Goal: Transaction & Acquisition: Purchase product/service

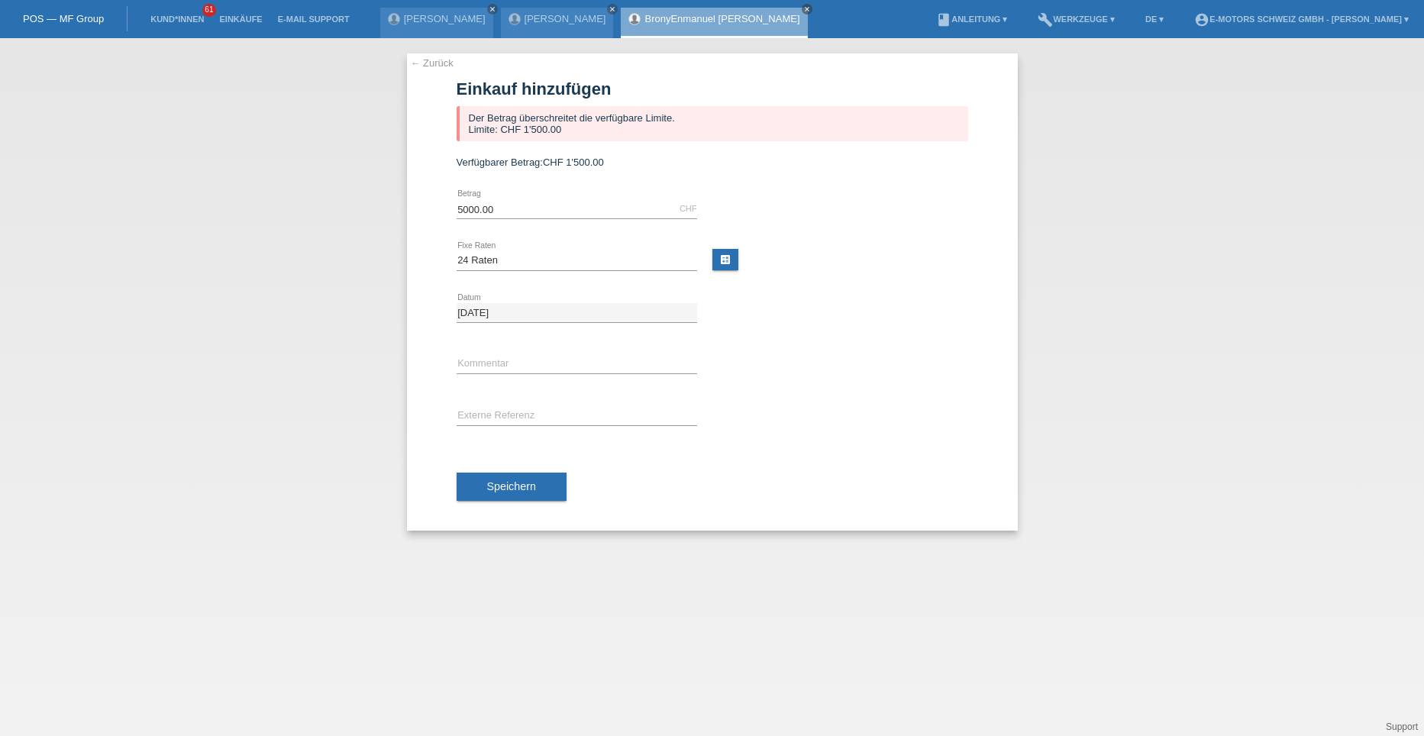
select select "214"
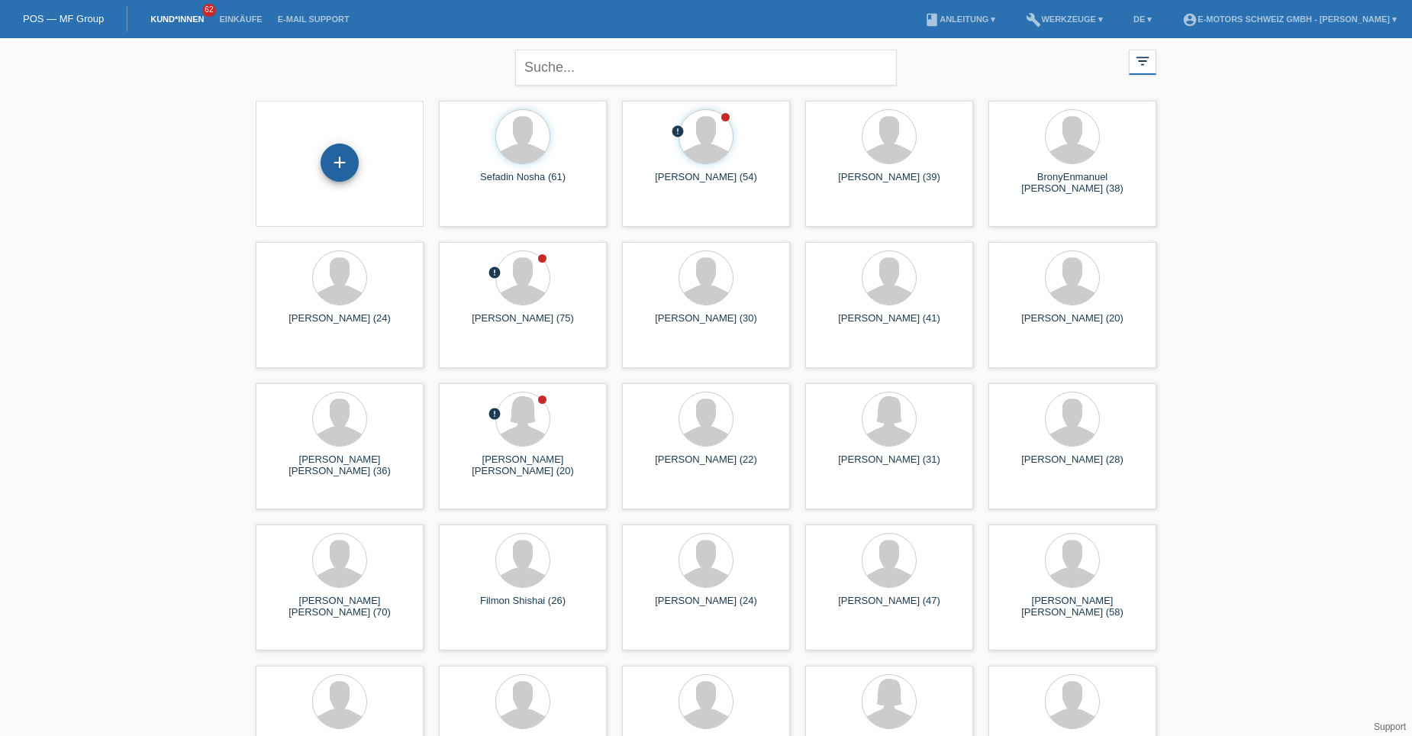
click at [358, 164] on div "+" at bounding box center [340, 163] width 38 height 38
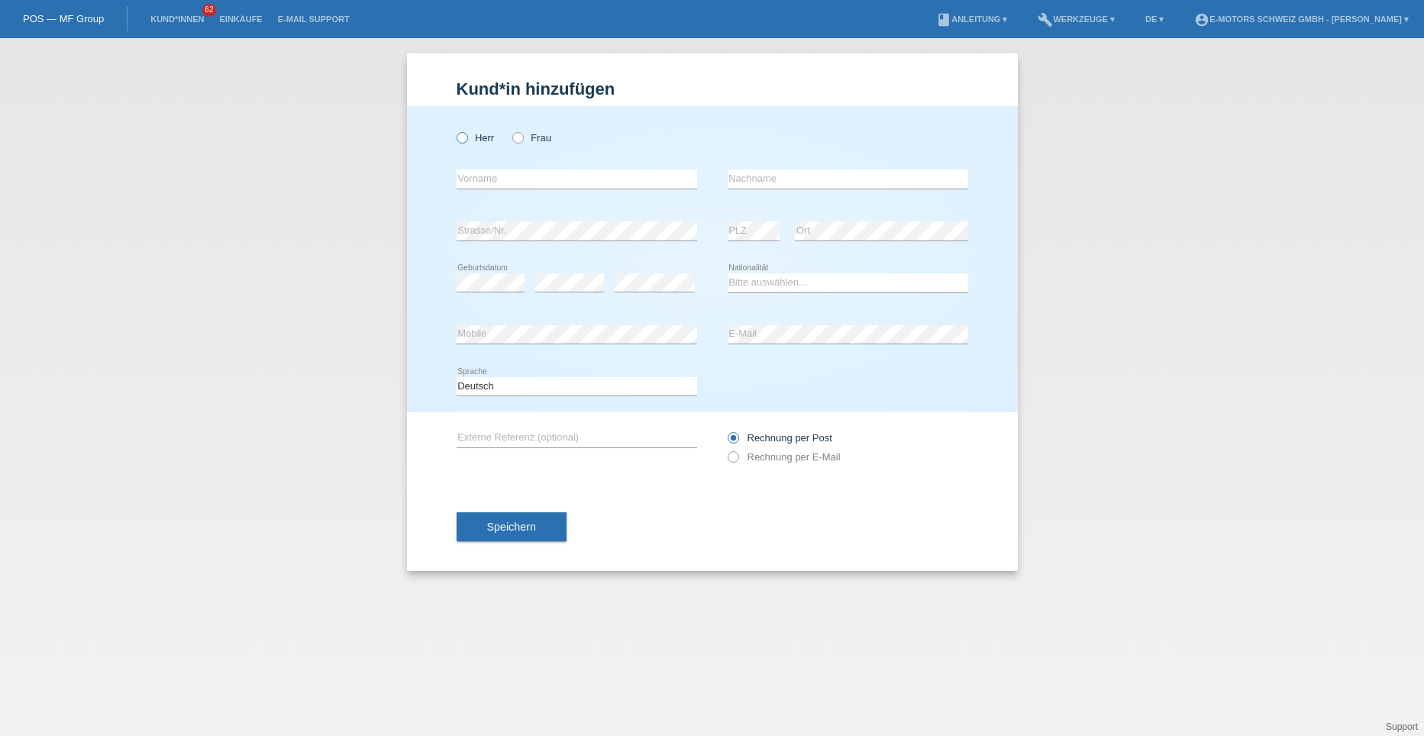
click at [453, 130] on icon at bounding box center [453, 130] width 0 height 0
click at [461, 137] on input "Herr" at bounding box center [462, 137] width 10 height 10
radio input "true"
click at [502, 179] on input "text" at bounding box center [577, 178] width 240 height 19
type input "[PERSON_NAME]"
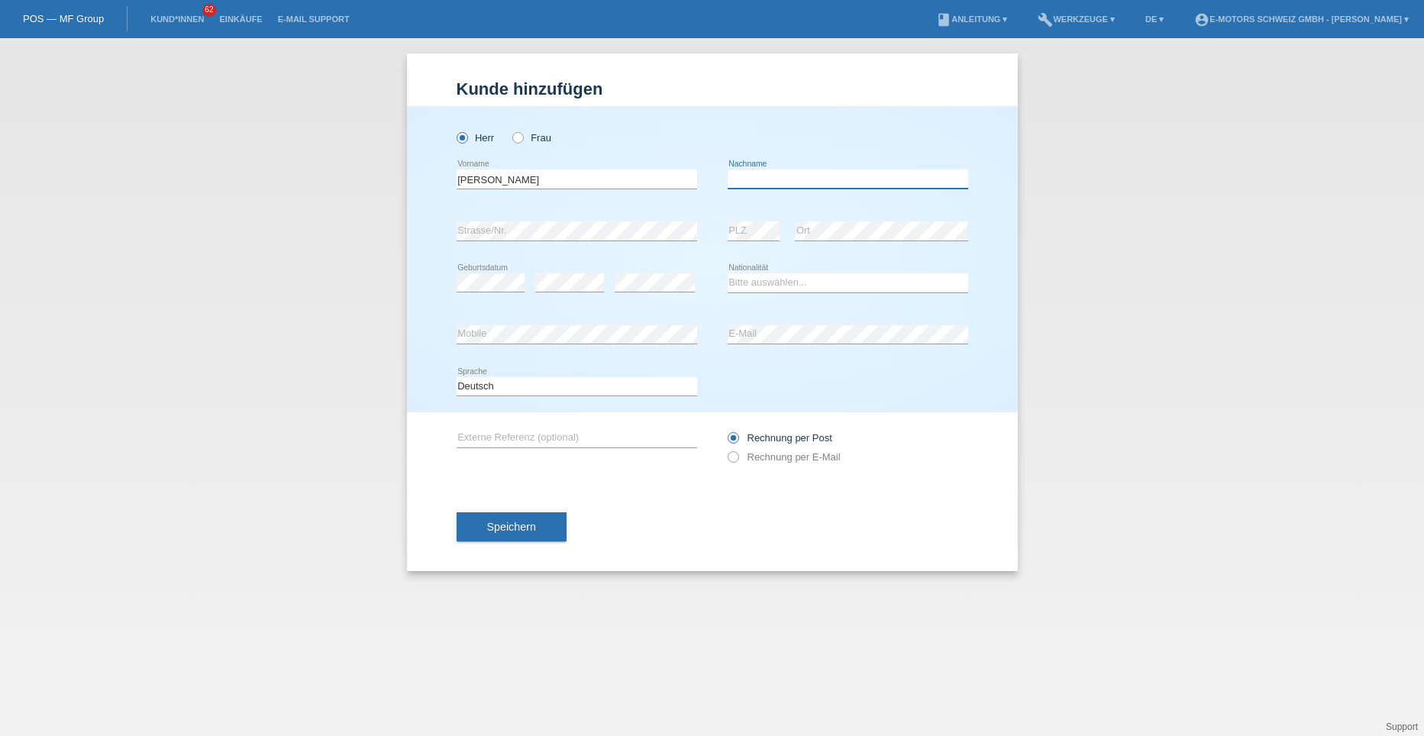
click at [738, 179] on input "text" at bounding box center [848, 178] width 240 height 19
click at [736, 179] on input "Babrera" at bounding box center [848, 178] width 240 height 19
type input "[PERSON_NAME]"
click at [779, 285] on select "Bitte auswählen... Schweiz Deutschland Liechtenstein Österreich ------------ Af…" at bounding box center [848, 282] width 240 height 18
click at [776, 279] on select "Bitte auswählen... Schweiz Deutschland Liechtenstein Österreich ------------ Af…" at bounding box center [848, 282] width 240 height 18
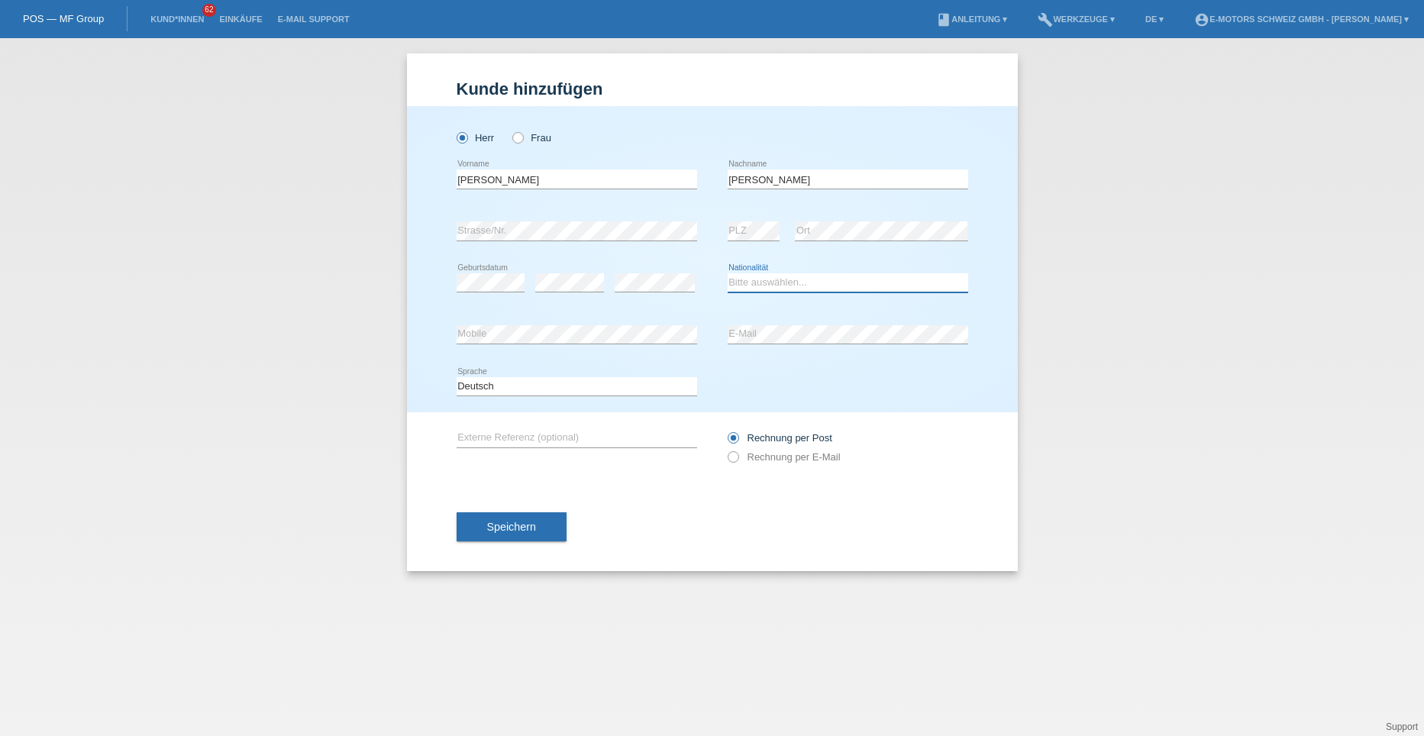
click at [776, 279] on select "Bitte auswählen... Schweiz Deutschland Liechtenstein Österreich ------------ Af…" at bounding box center [848, 282] width 240 height 18
select select "DO"
click at [728, 273] on select "Bitte auswählen... Schweiz Deutschland Liechtenstein Österreich ------------ Af…" at bounding box center [848, 282] width 240 height 18
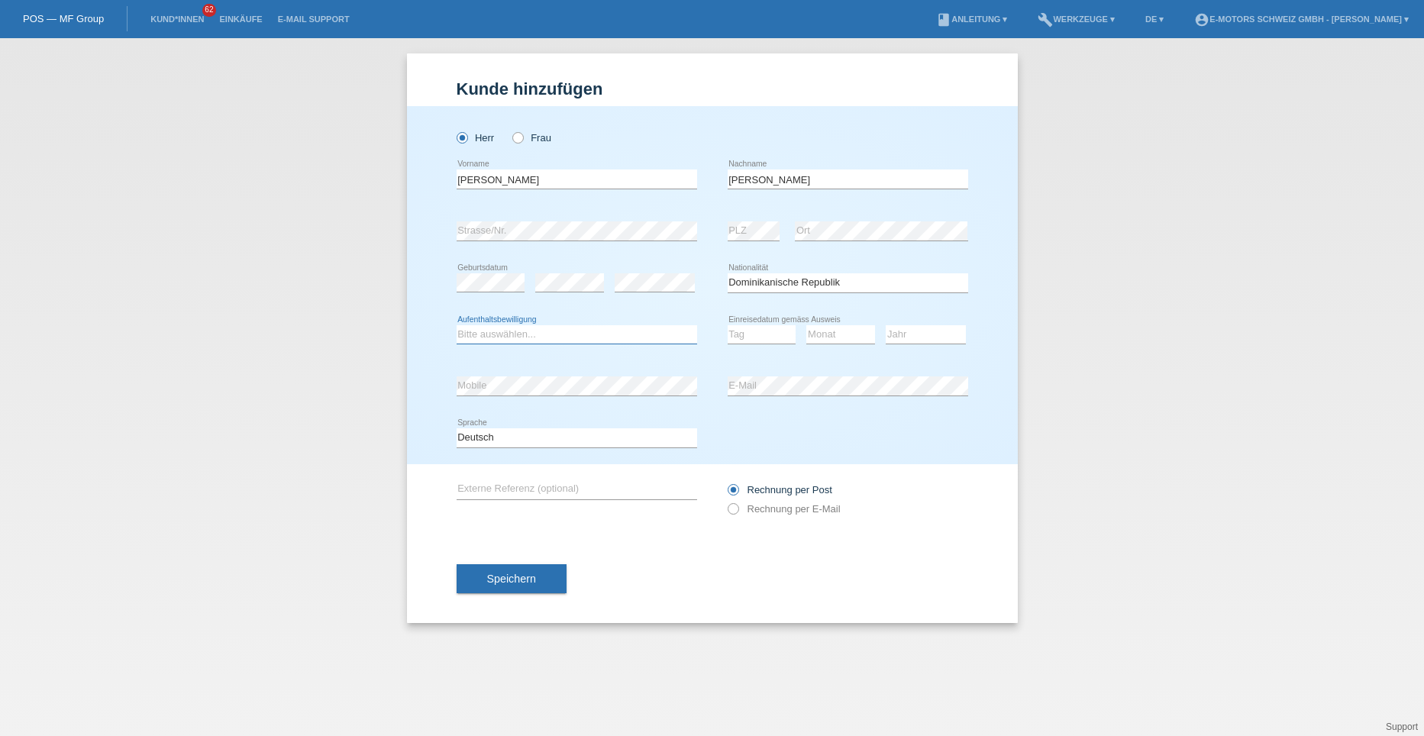
click at [563, 338] on select "Bitte auswählen... C B B - Flüchtlingsstatus Andere" at bounding box center [577, 334] width 240 height 18
select select "C"
click at [457, 325] on select "Bitte auswählen... C B B - Flüchtlingsstatus Andere" at bounding box center [577, 334] width 240 height 18
click at [763, 331] on select "Tag 01 02 03 04 05 06 07 08 09 10 11" at bounding box center [762, 334] width 69 height 18
select select "13"
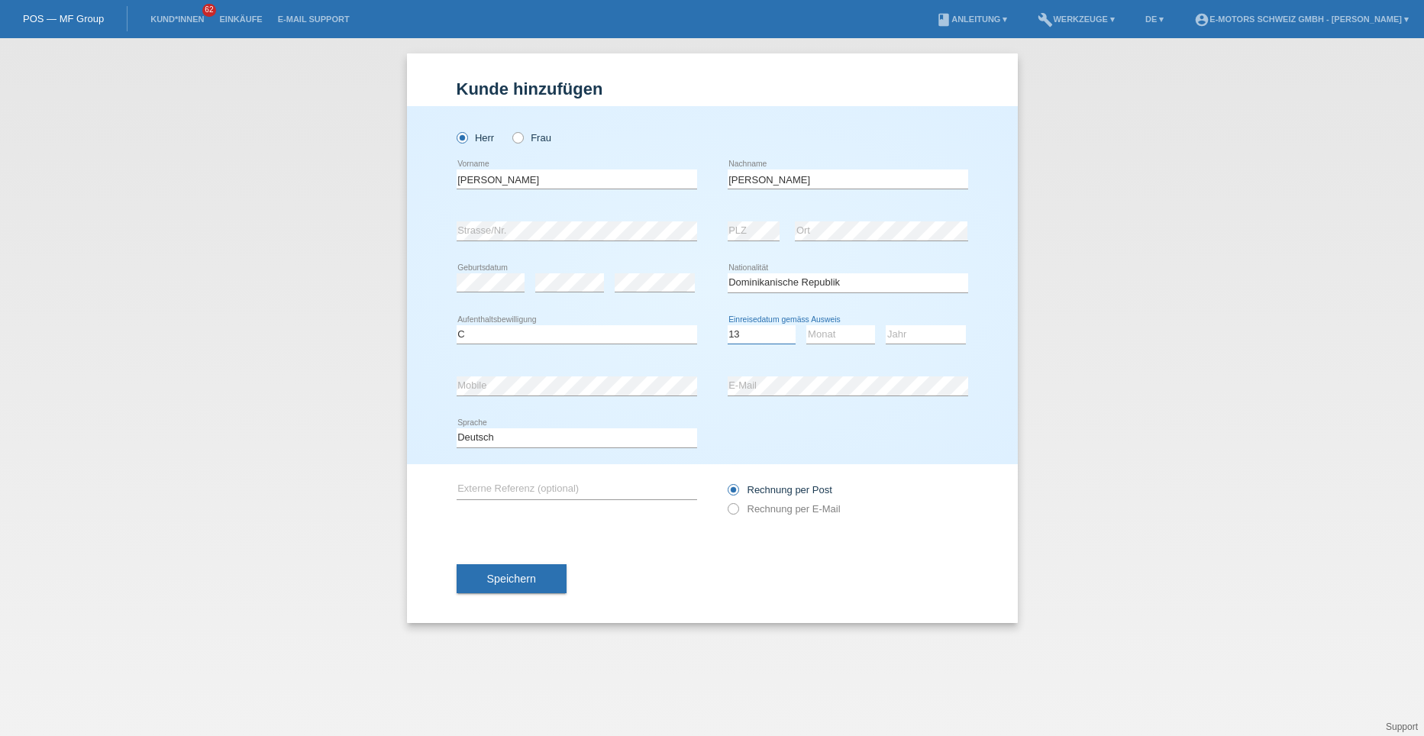
click at [728, 325] on select "Tag 01 02 03 04 05 06 07 08 09 10 11" at bounding box center [762, 334] width 69 height 18
click at [836, 326] on select "Monat 01 02 03 04 05 06 07 08 09 10 11" at bounding box center [840, 334] width 69 height 18
select select "01"
click at [806, 325] on select "Monat 01 02 03 04 05 06 07 08 09 10 11" at bounding box center [840, 334] width 69 height 18
click at [908, 329] on select "Jahr 2025 2024 2023 2022 2021 2020 2019 2018 2017 2016 2015 2014 2013 2012 2011…" at bounding box center [926, 334] width 80 height 18
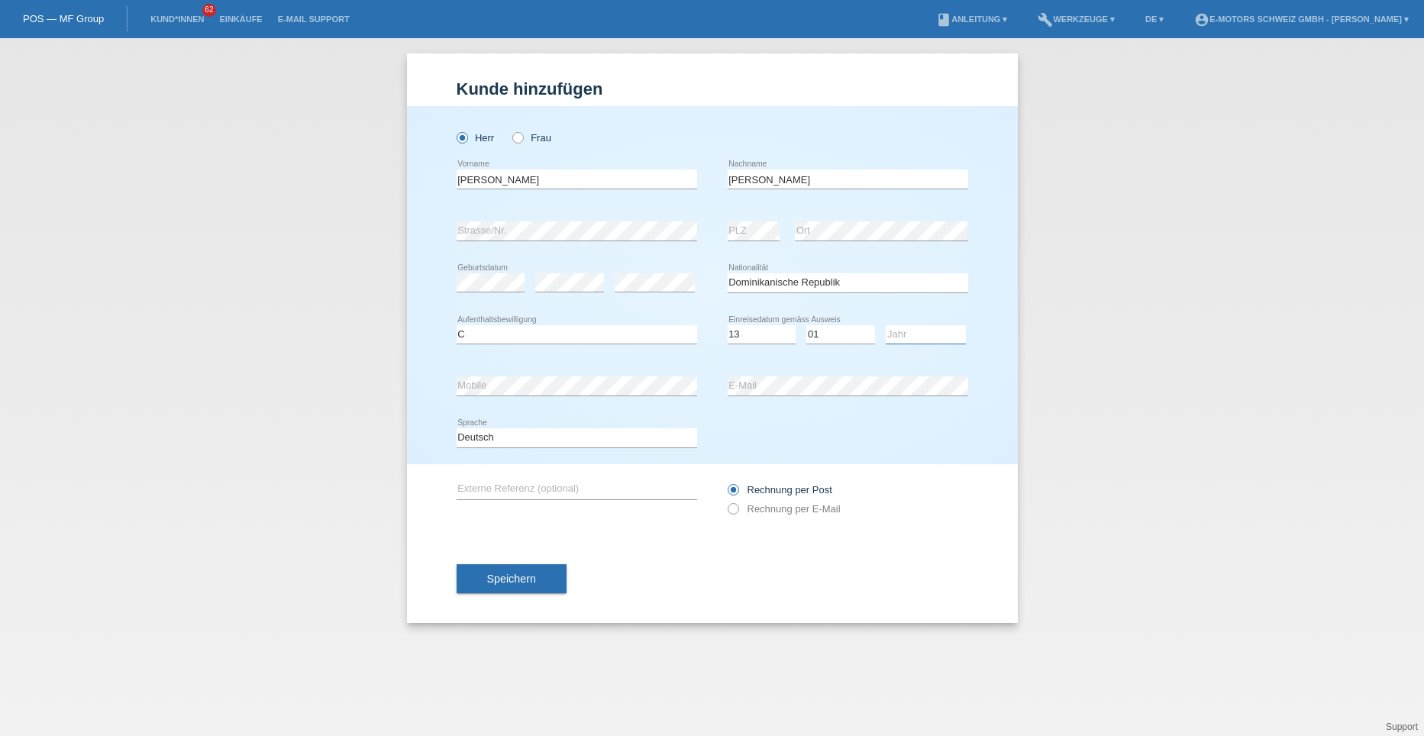
select select "2002"
click at [886, 325] on select "Jahr 2025 2024 2023 2022 2021 2020 2019 2018 2017 2016 2015 2014 2013 2012 2011…" at bounding box center [926, 334] width 80 height 18
click at [500, 579] on span "Speichern" at bounding box center [511, 579] width 49 height 12
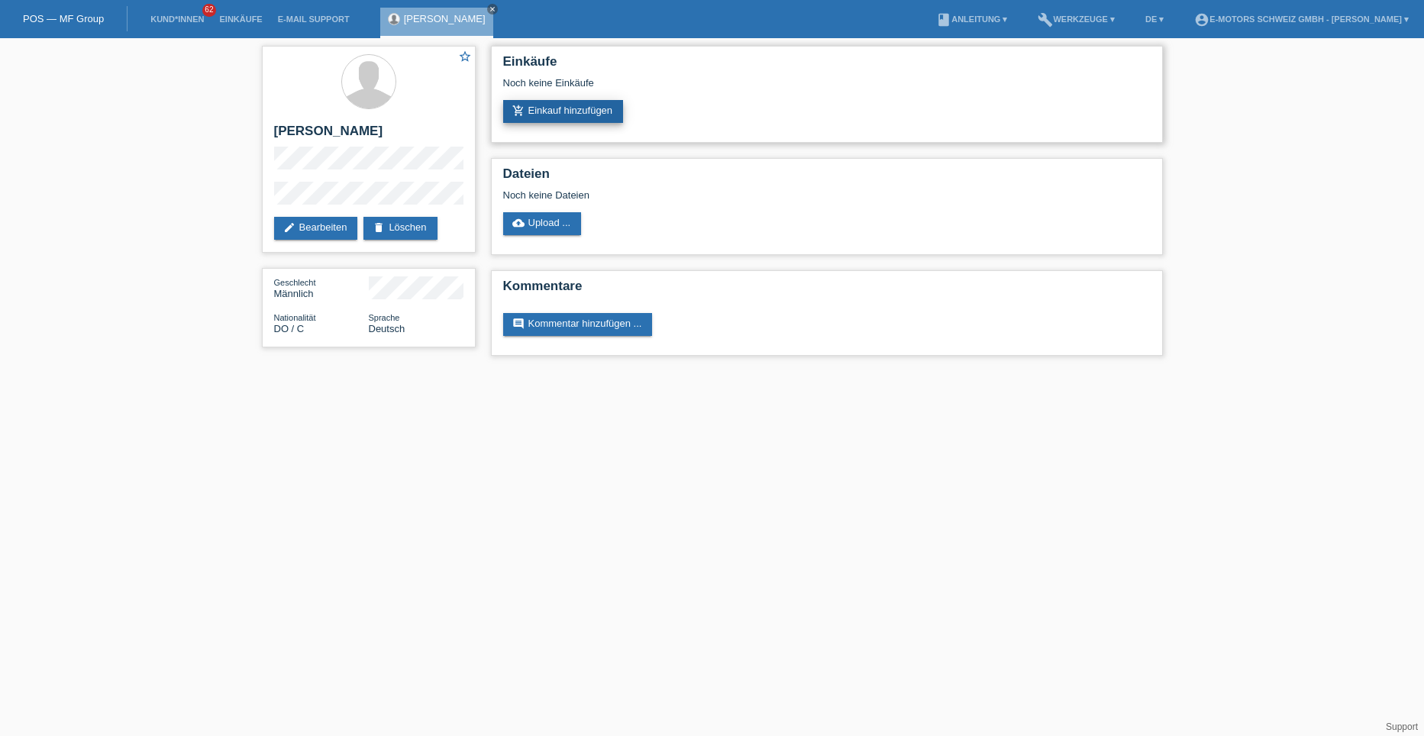
click at [560, 122] on link "add_shopping_cart Einkauf hinzufügen" at bounding box center [563, 111] width 121 height 23
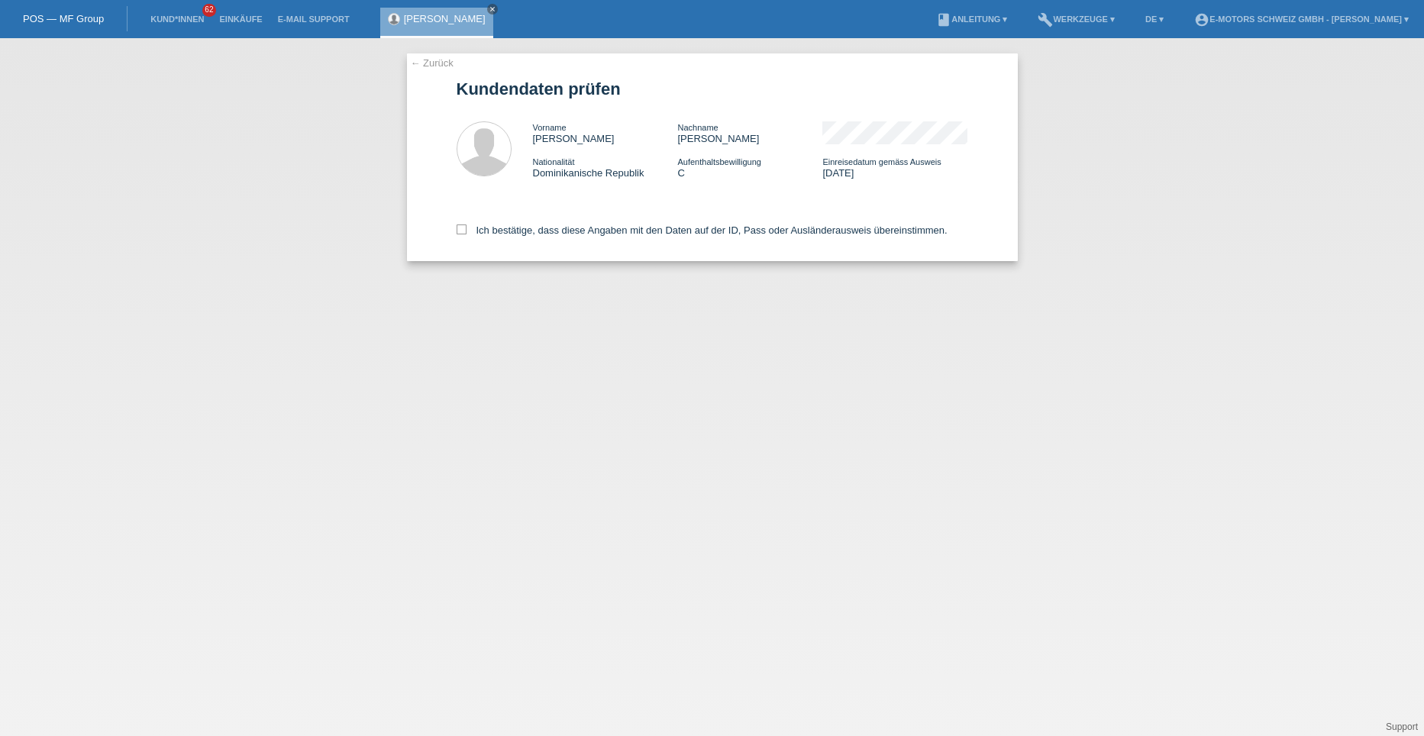
click at [462, 230] on icon at bounding box center [462, 229] width 10 height 10
click at [462, 230] on input "Ich bestätige, dass diese Angaben mit den Daten auf der ID, Pass oder Ausländer…" at bounding box center [462, 229] width 10 height 10
checkbox input "true"
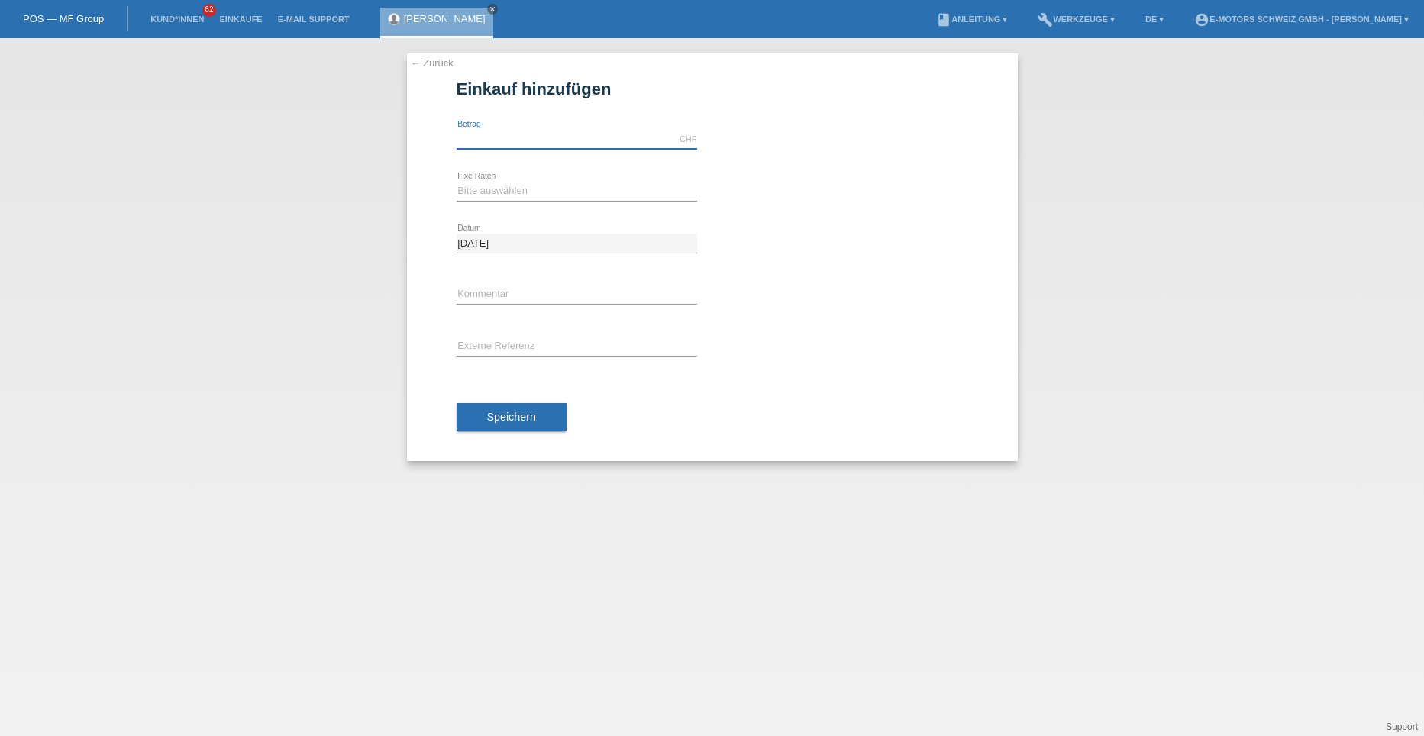
click at [492, 144] on input "text" at bounding box center [577, 139] width 240 height 19
type input "2790.00"
click at [494, 190] on select "Bitte auswählen 12 Raten 24 Raten 36 Raten 48 Raten" at bounding box center [577, 191] width 240 height 18
select select "214"
click at [457, 182] on select "Bitte auswählen 12 Raten 24 Raten 36 Raten 48 Raten" at bounding box center [577, 191] width 240 height 18
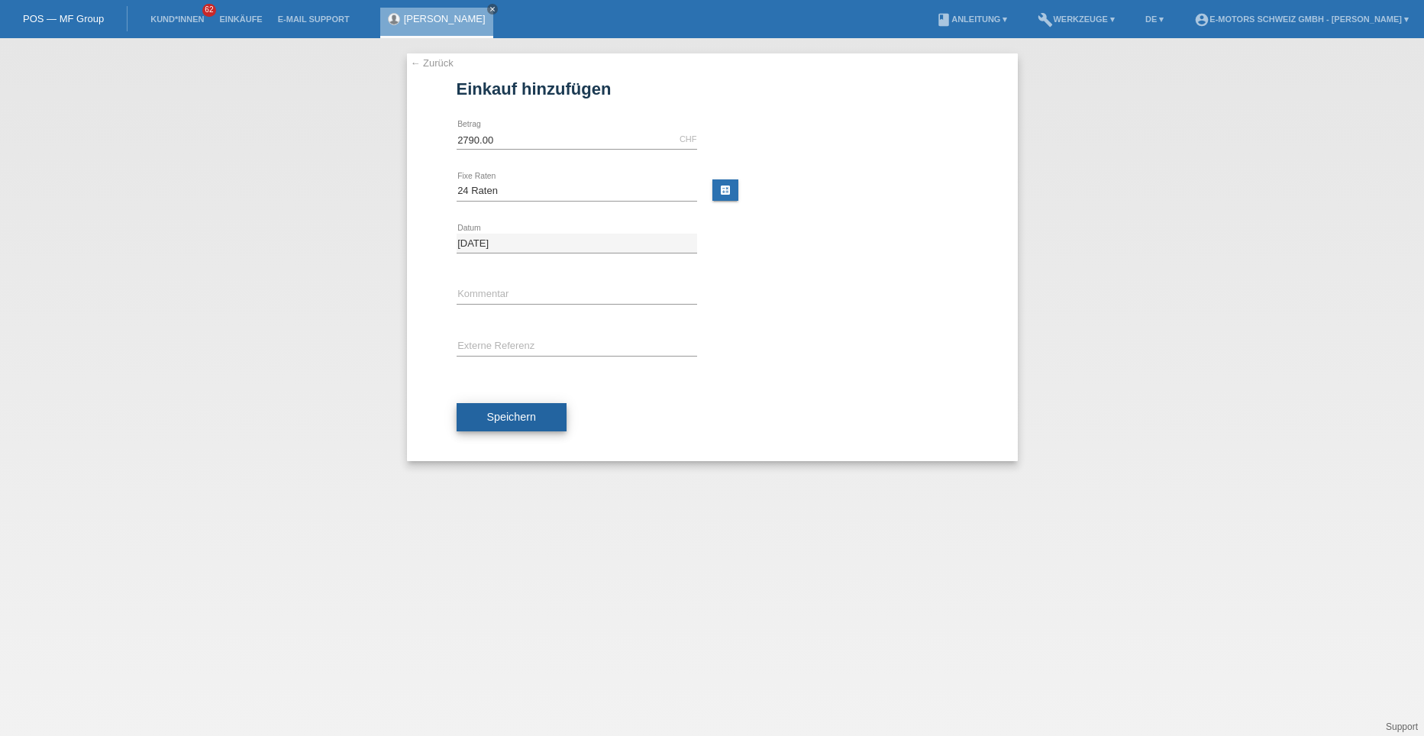
click at [497, 418] on span "Speichern" at bounding box center [511, 417] width 49 height 12
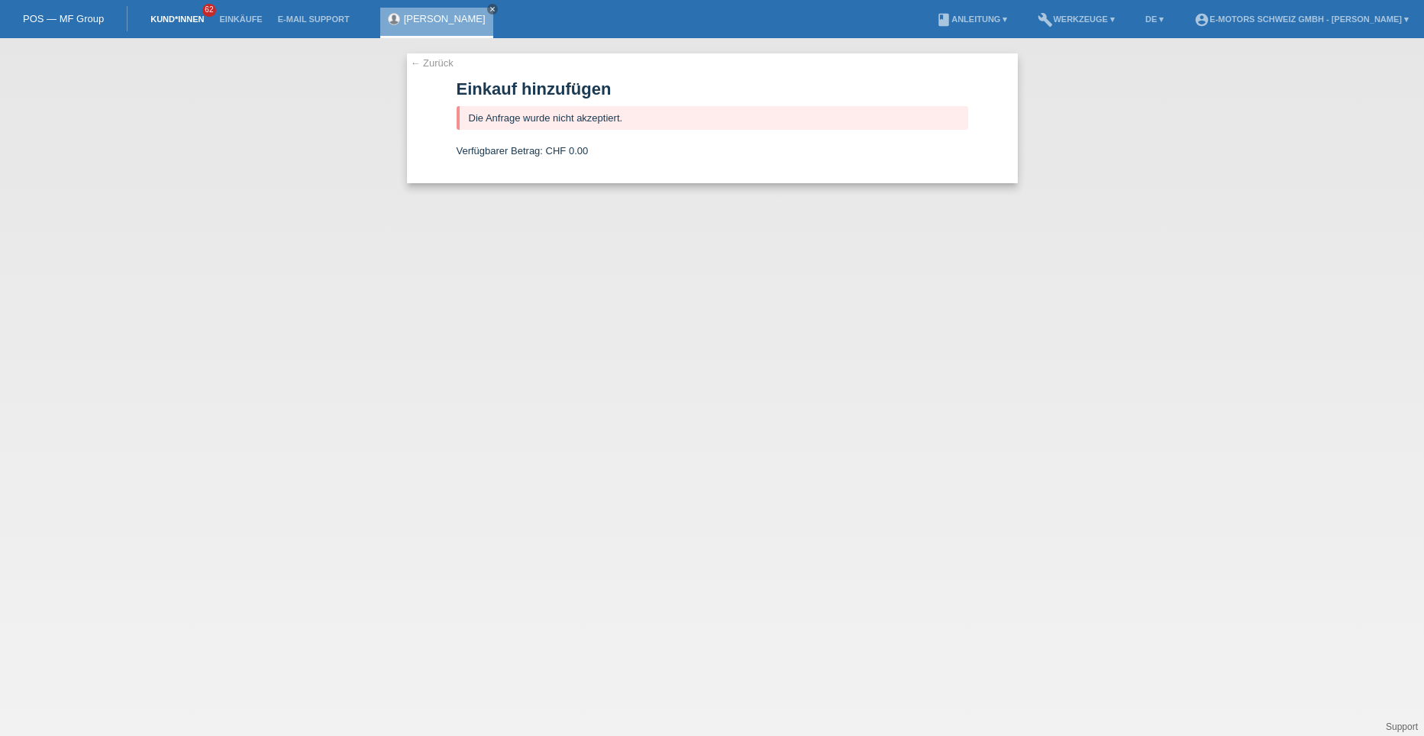
click at [185, 18] on link "Kund*innen" at bounding box center [177, 19] width 69 height 9
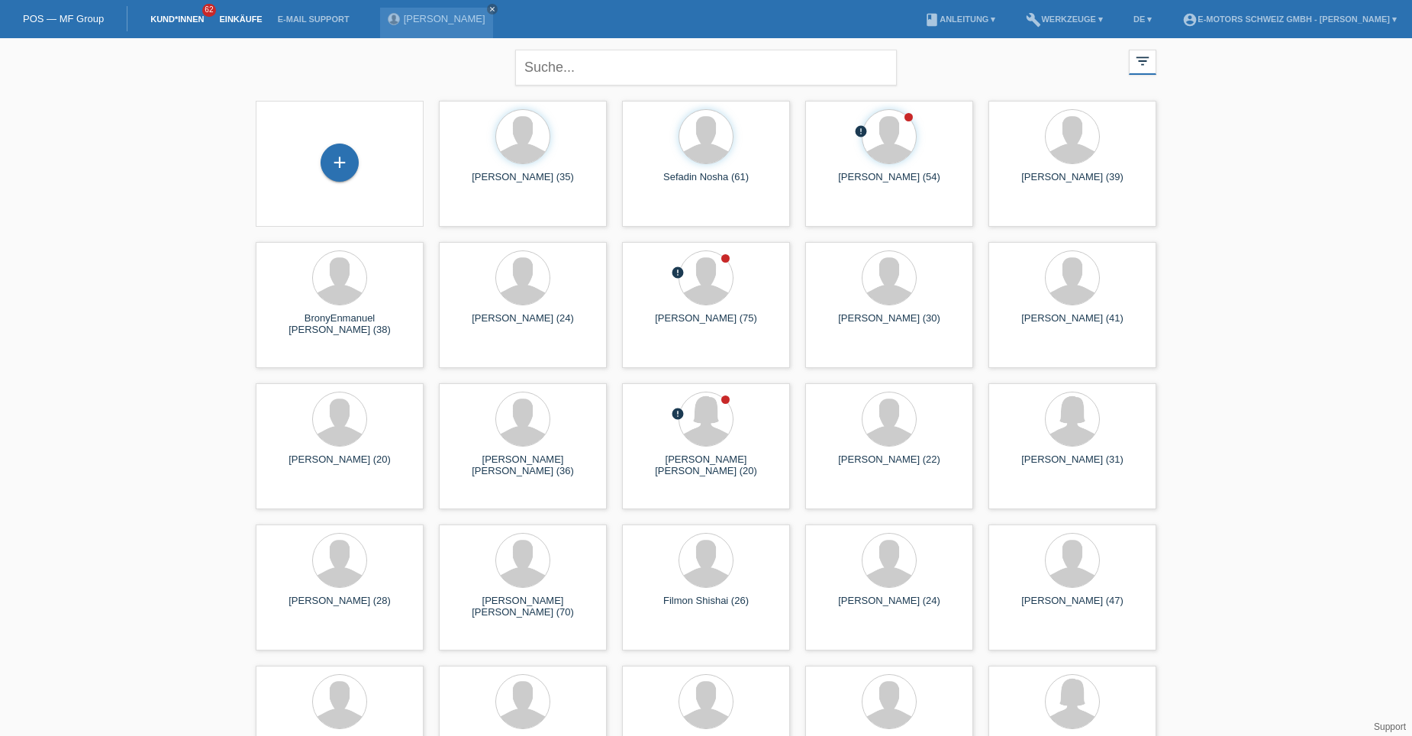
click at [240, 19] on link "Einkäufe" at bounding box center [240, 19] width 58 height 9
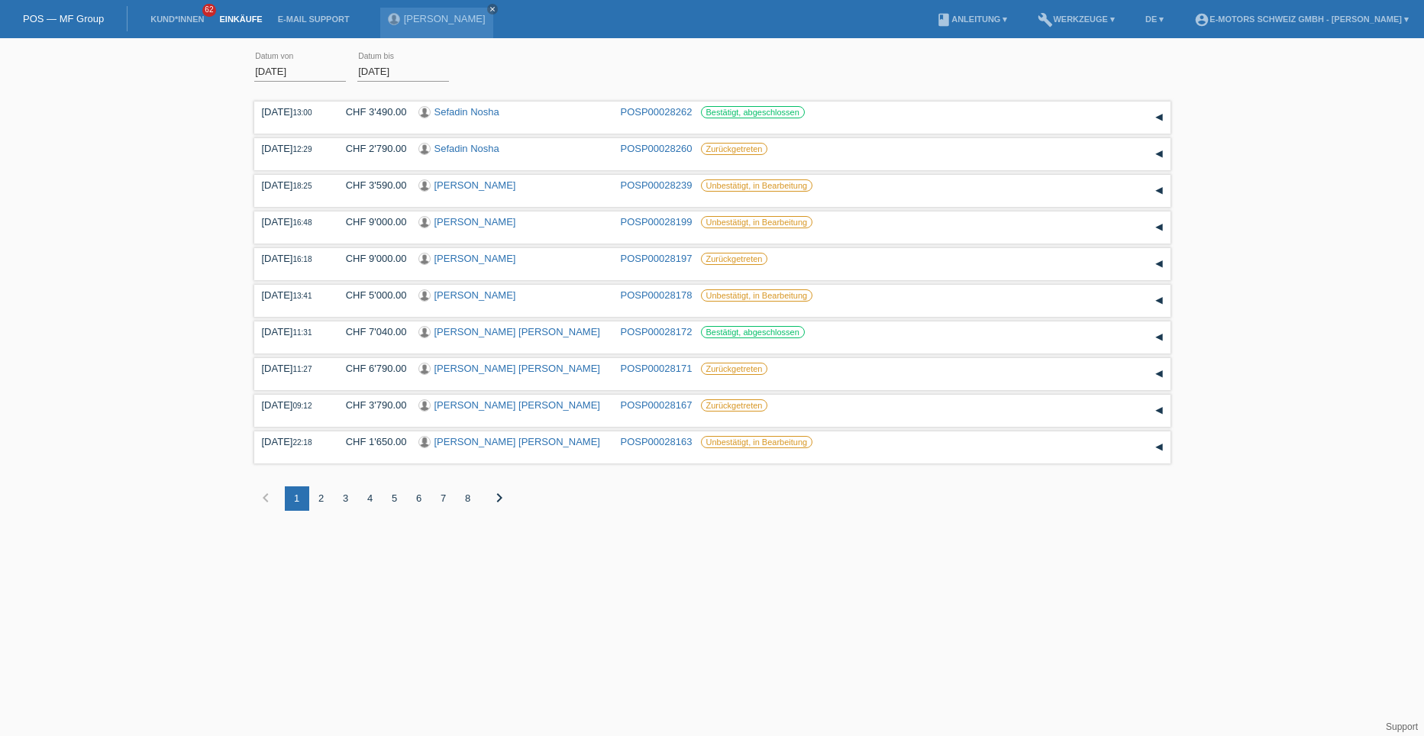
click at [324, 499] on div "2" at bounding box center [321, 498] width 24 height 24
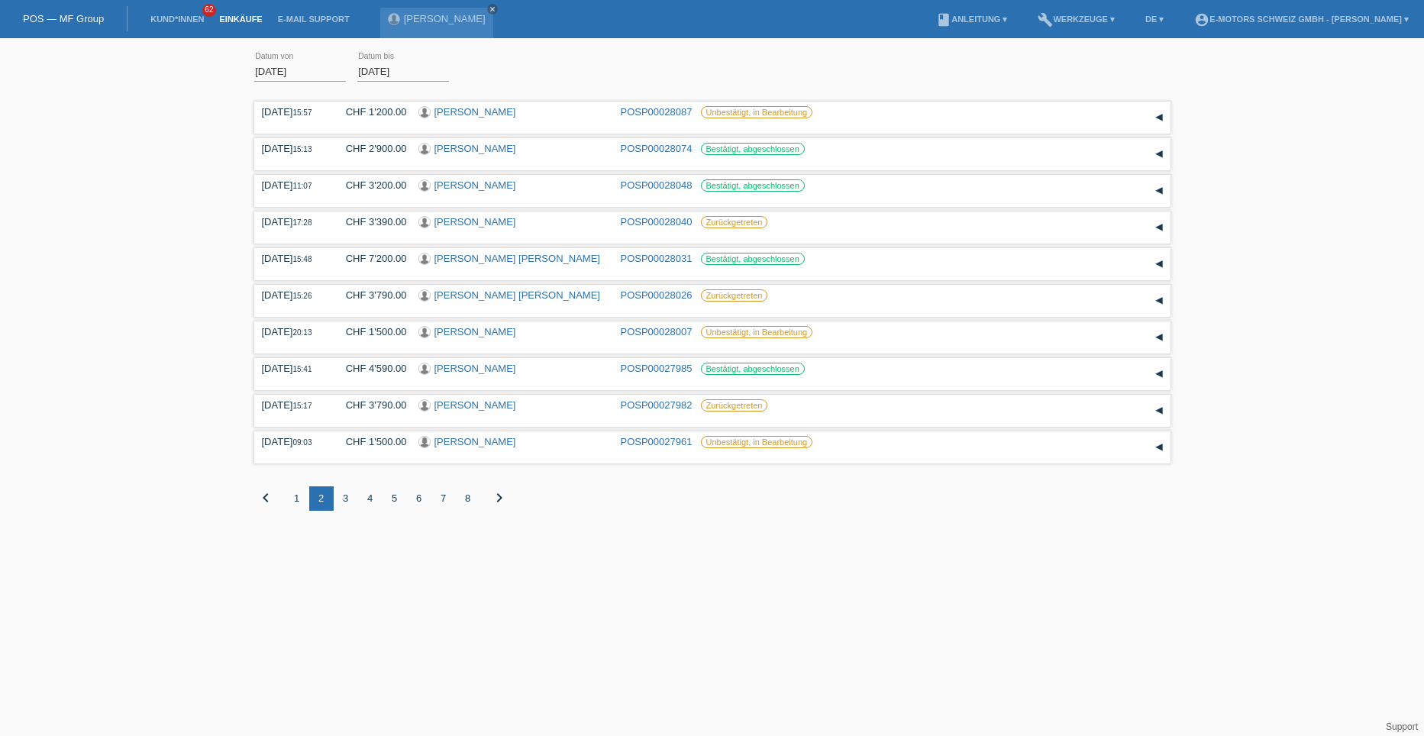
click at [297, 496] on div "1" at bounding box center [297, 498] width 24 height 24
